Goal: Information Seeking & Learning: Learn about a topic

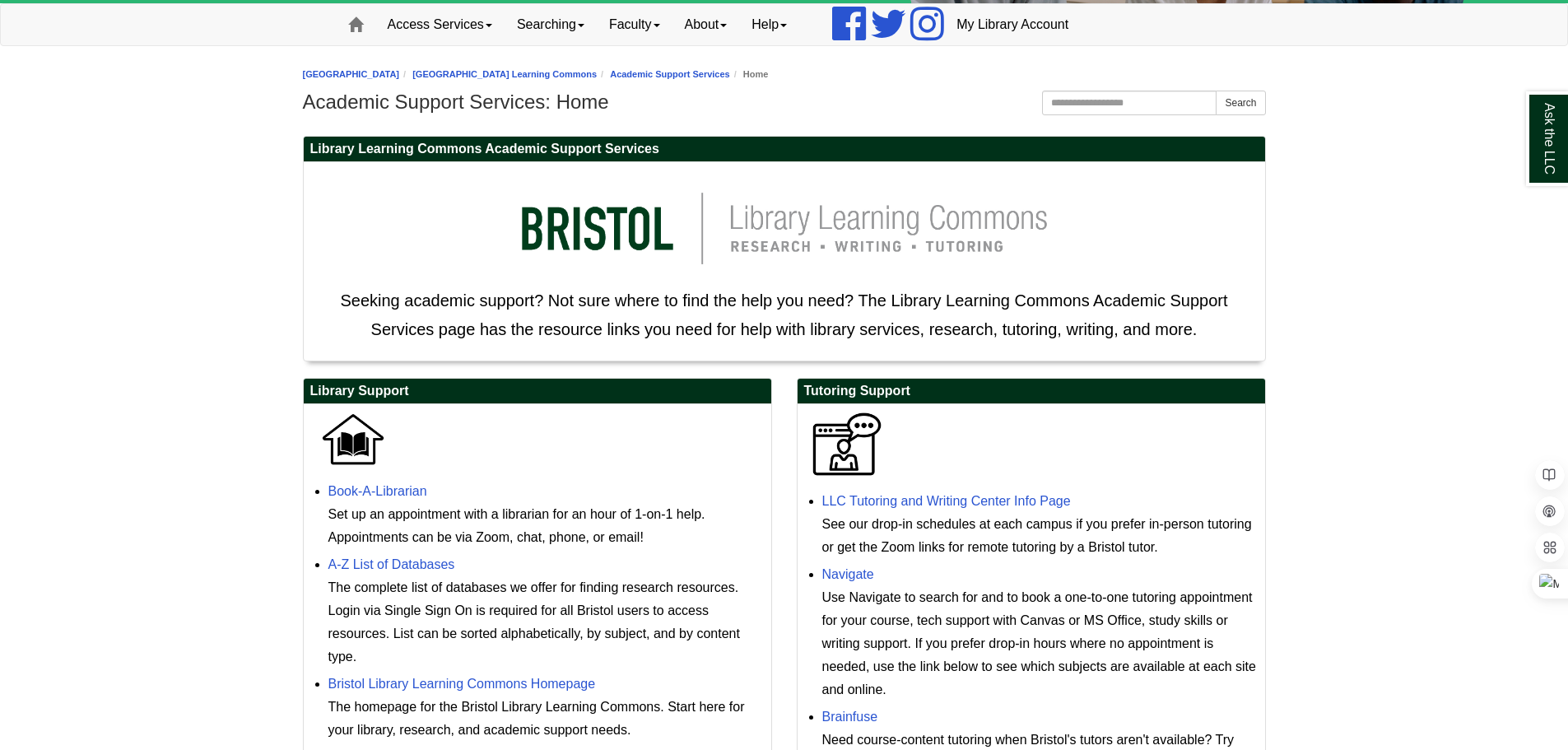
scroll to position [247, 0]
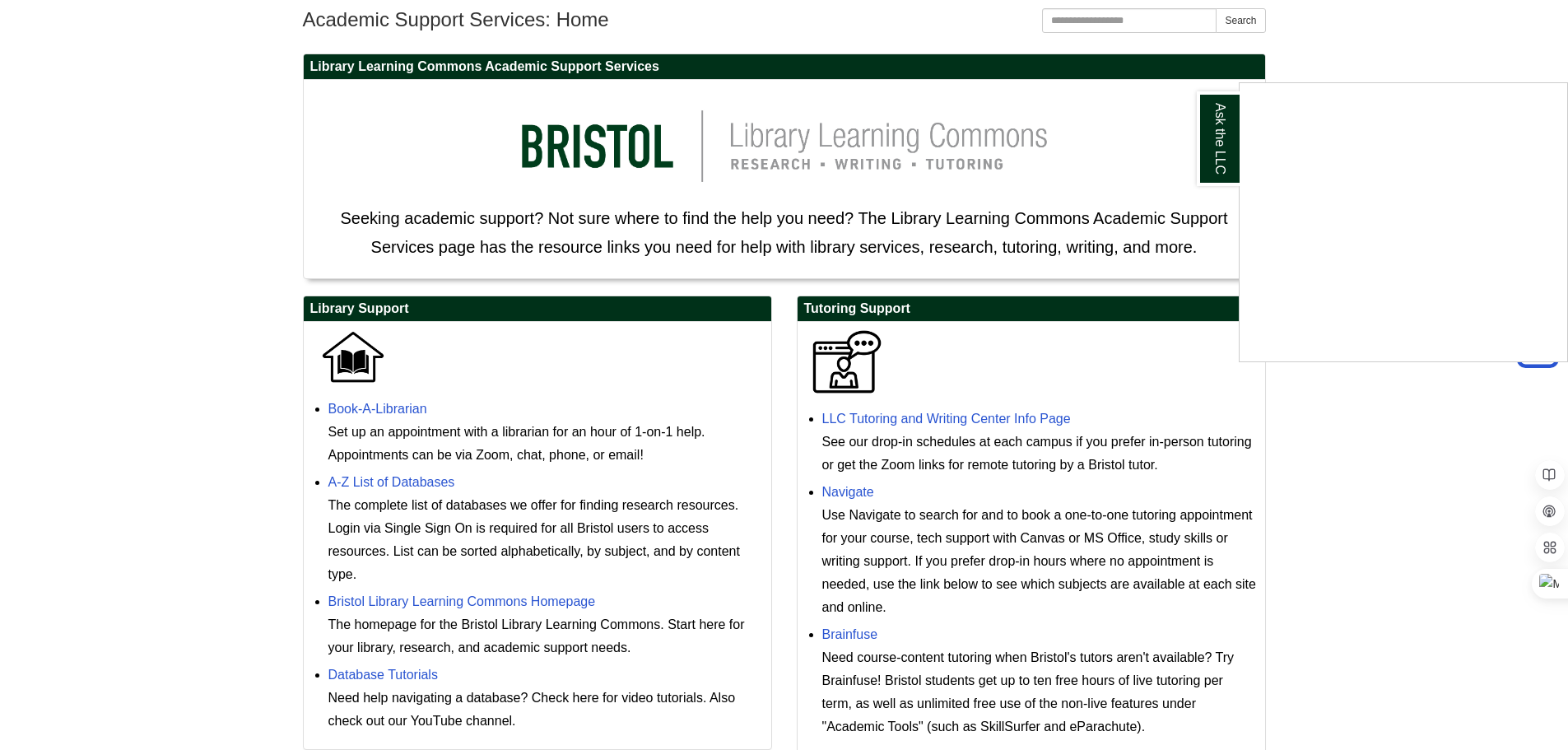
click at [1375, 454] on div "Ask the LLC" at bounding box center [784, 375] width 1568 height 750
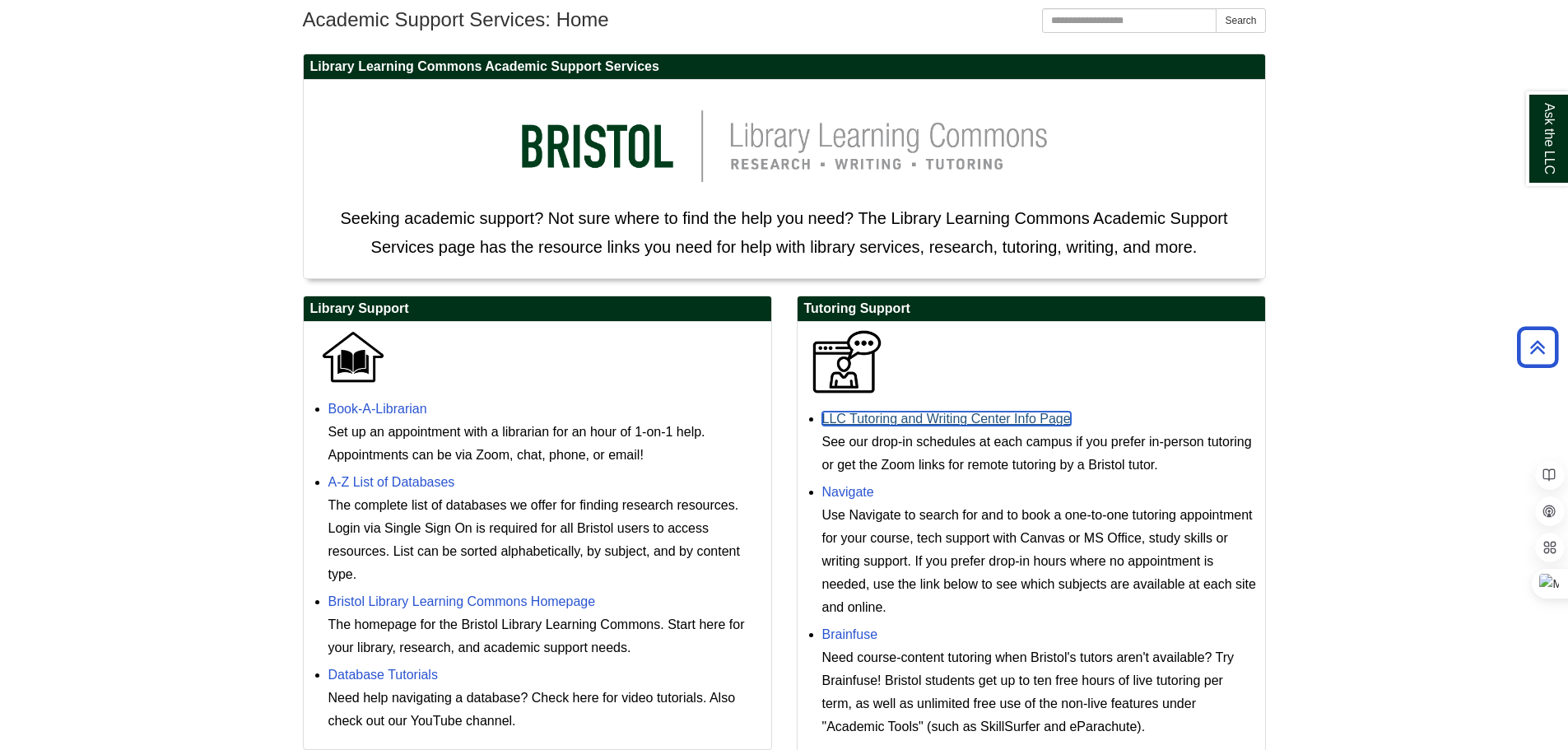
click at [982, 415] on link "LLC Tutoring and Writing Center Info Page" at bounding box center [946, 417] width 249 height 14
click at [867, 372] on img at bounding box center [846, 362] width 82 height 65
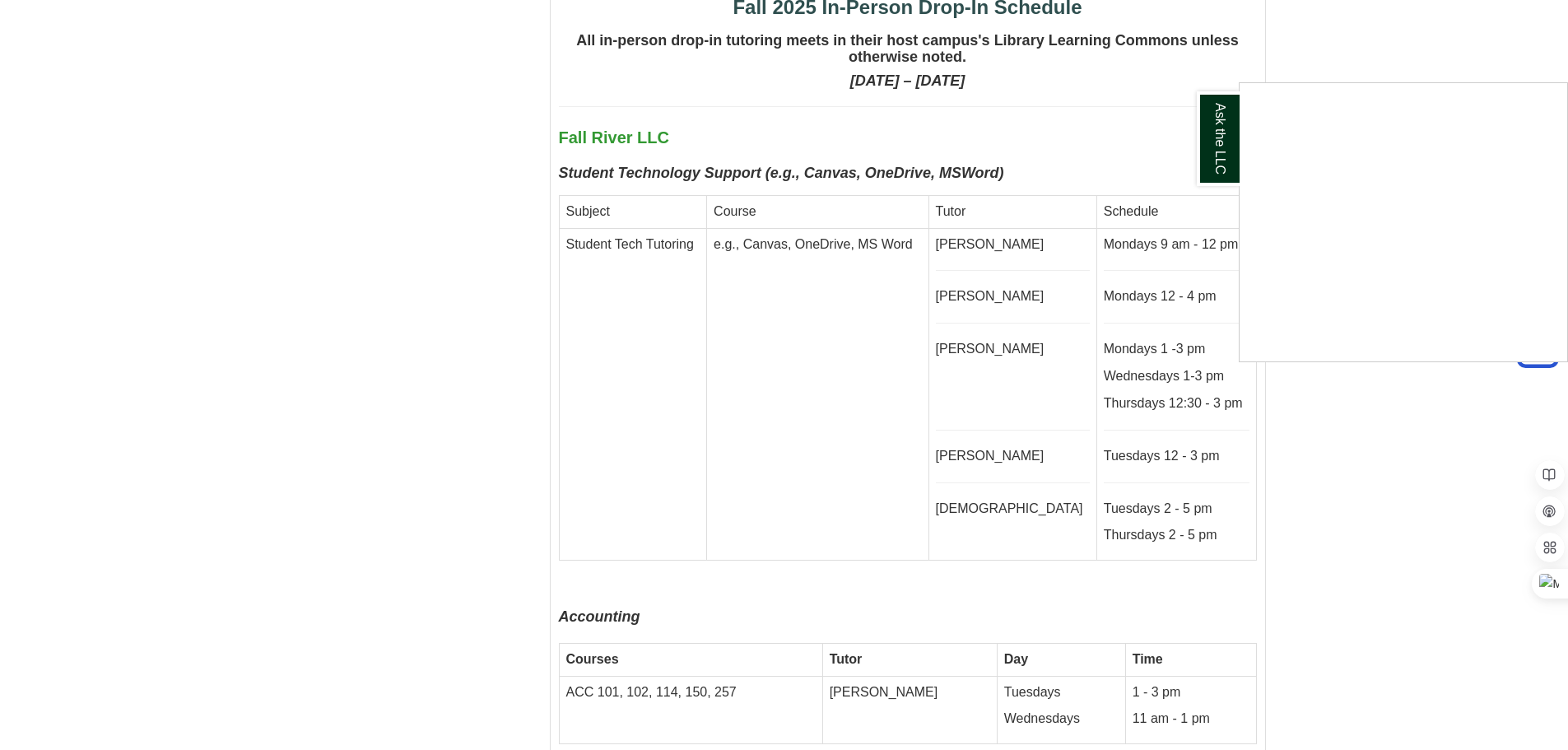
scroll to position [10284, 0]
